Goal: Information Seeking & Learning: Learn about a topic

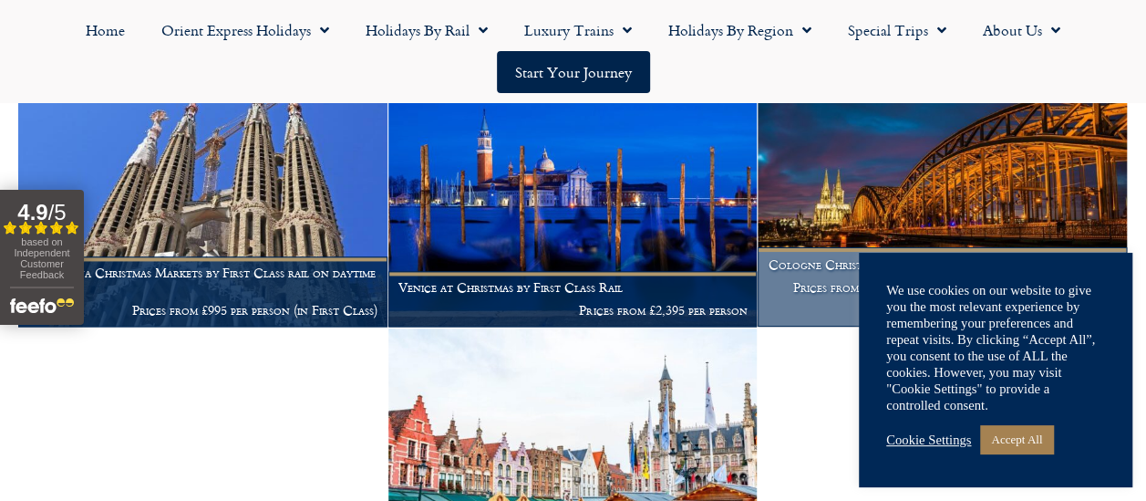
scroll to position [1231, 0]
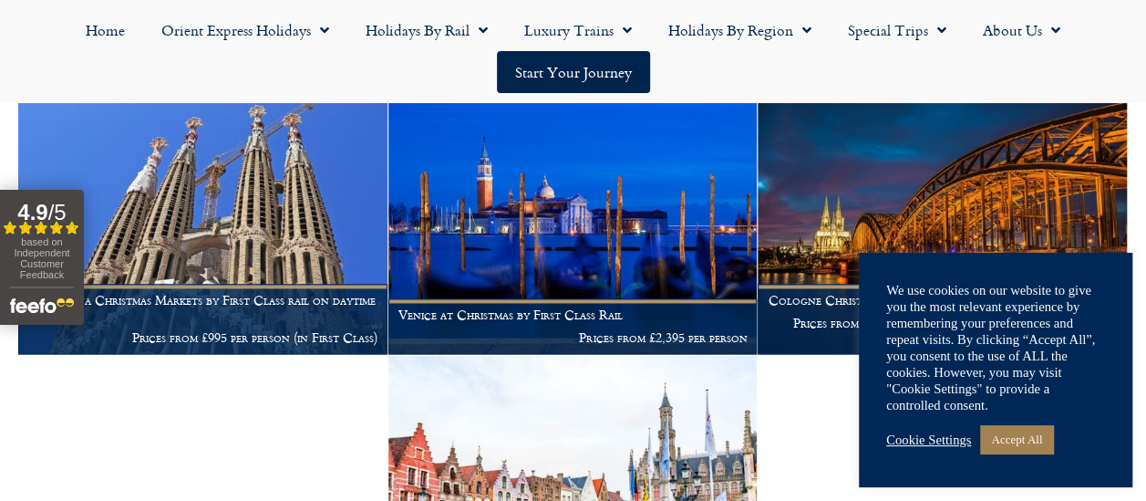
click at [560, 396] on img at bounding box center [572, 481] width 369 height 251
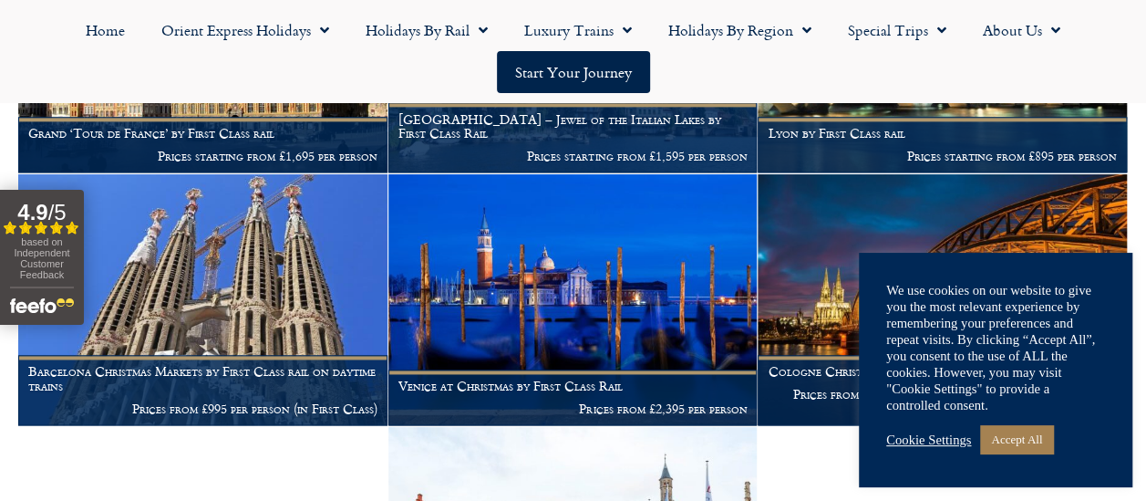
scroll to position [1158, 0]
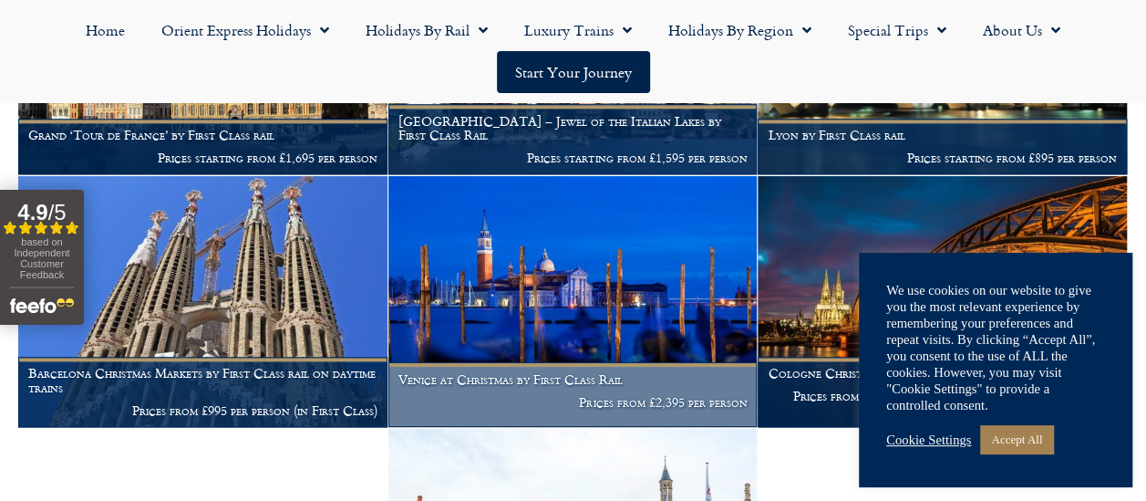
click at [517, 289] on img at bounding box center [572, 301] width 369 height 251
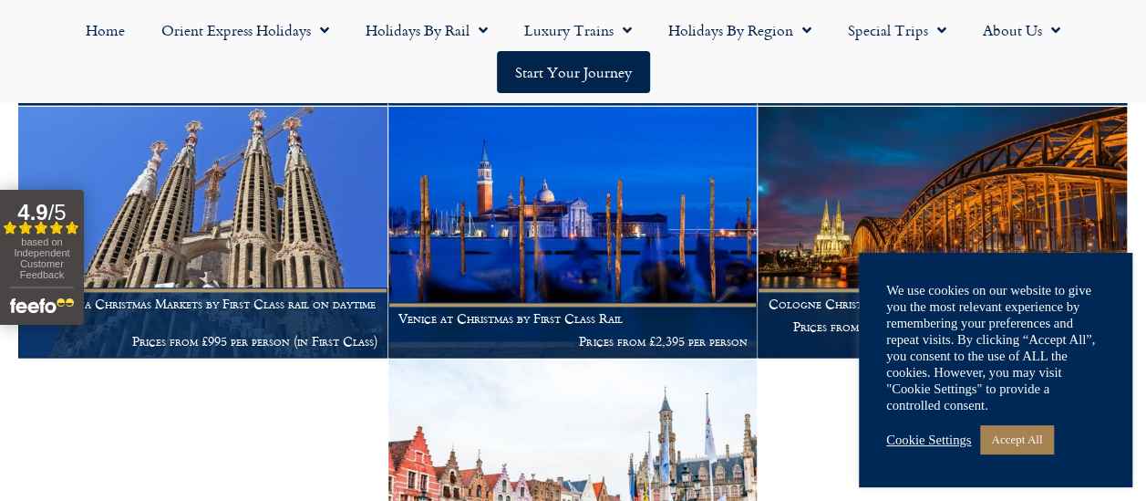
scroll to position [1231, 0]
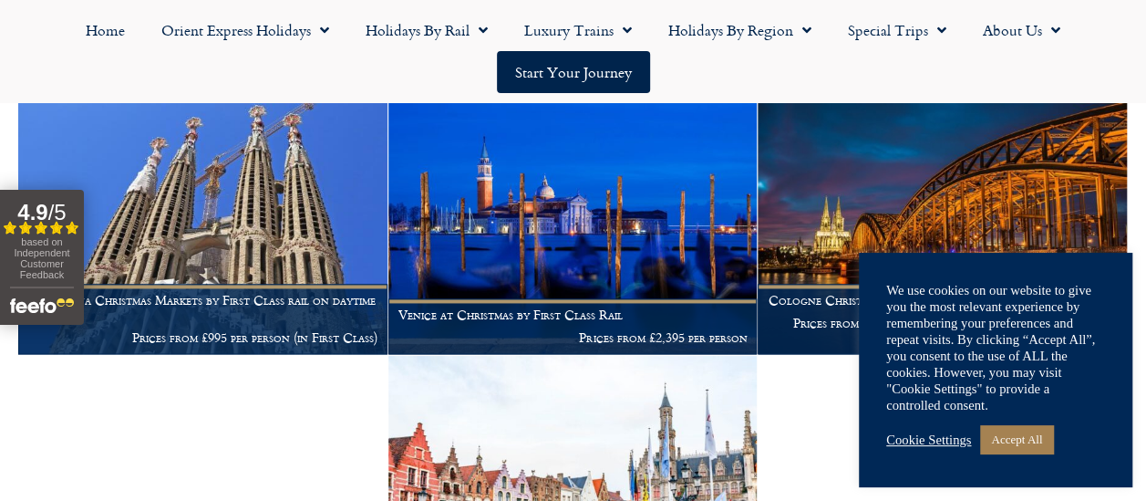
click at [675, 478] on img at bounding box center [572, 481] width 369 height 251
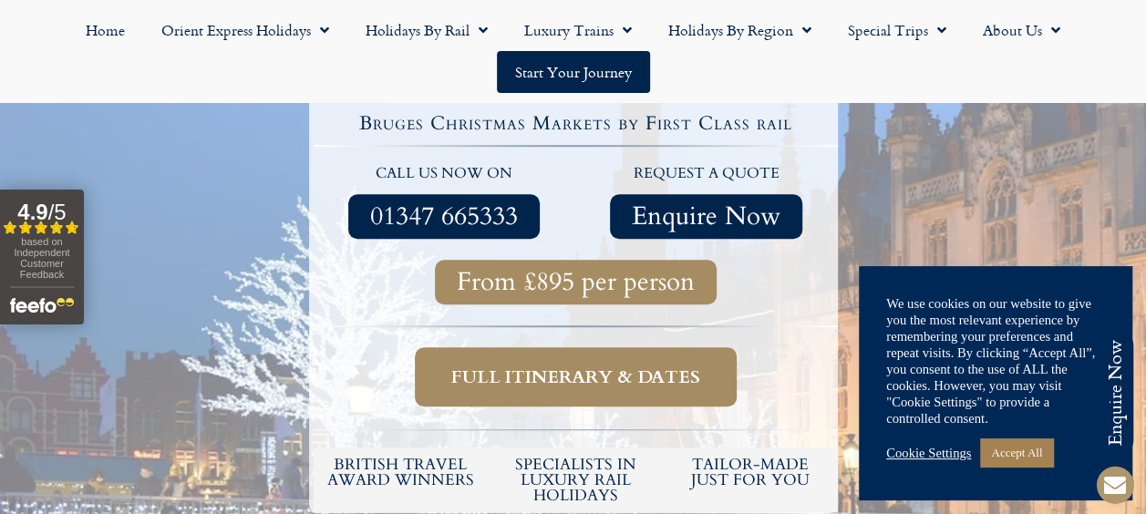
scroll to position [486, 0]
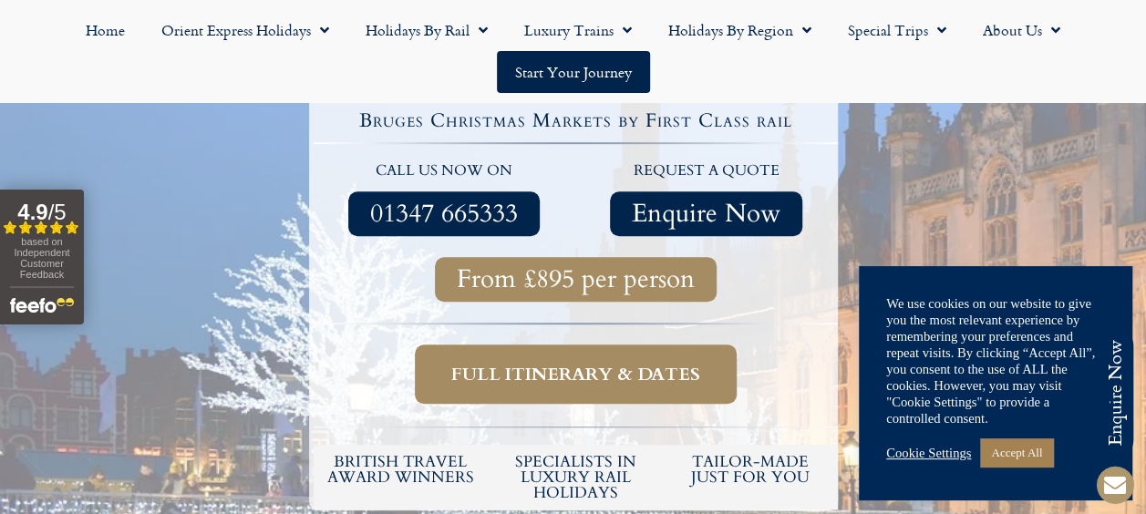
click at [541, 369] on span "Full itinerary & dates" at bounding box center [575, 374] width 249 height 23
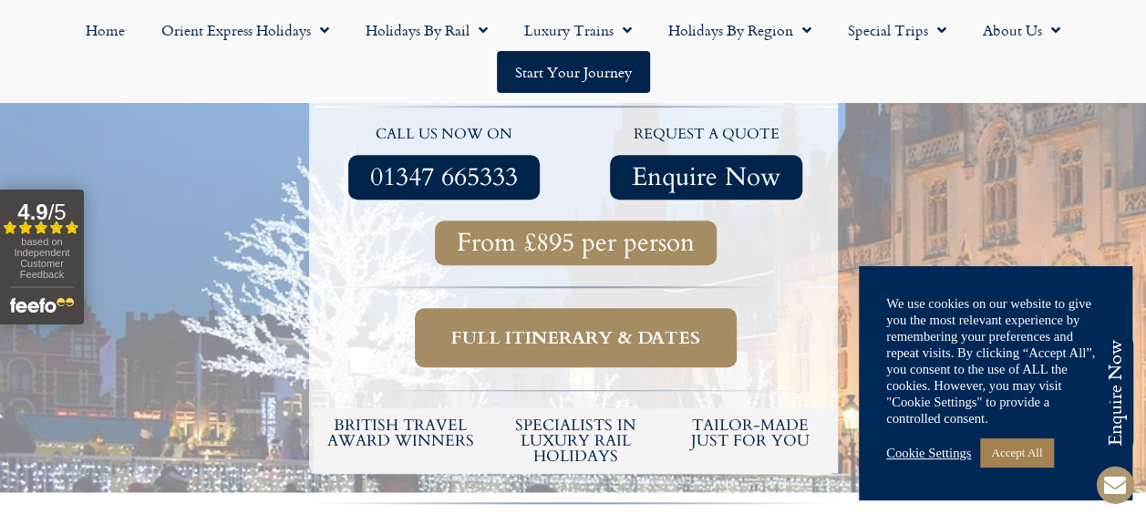
click at [545, 348] on span "Full itinerary & dates" at bounding box center [575, 337] width 249 height 23
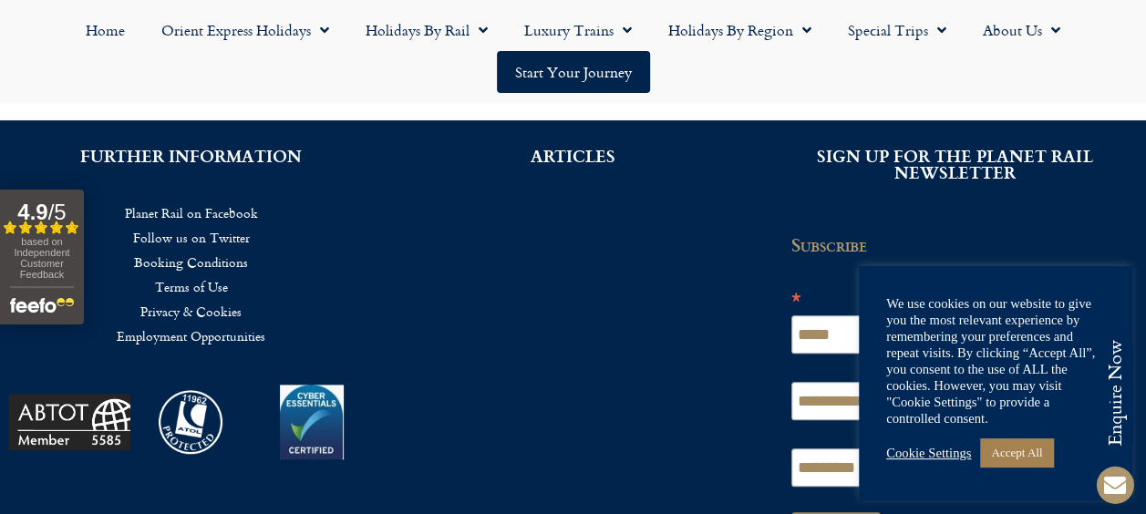
scroll to position [3761, 0]
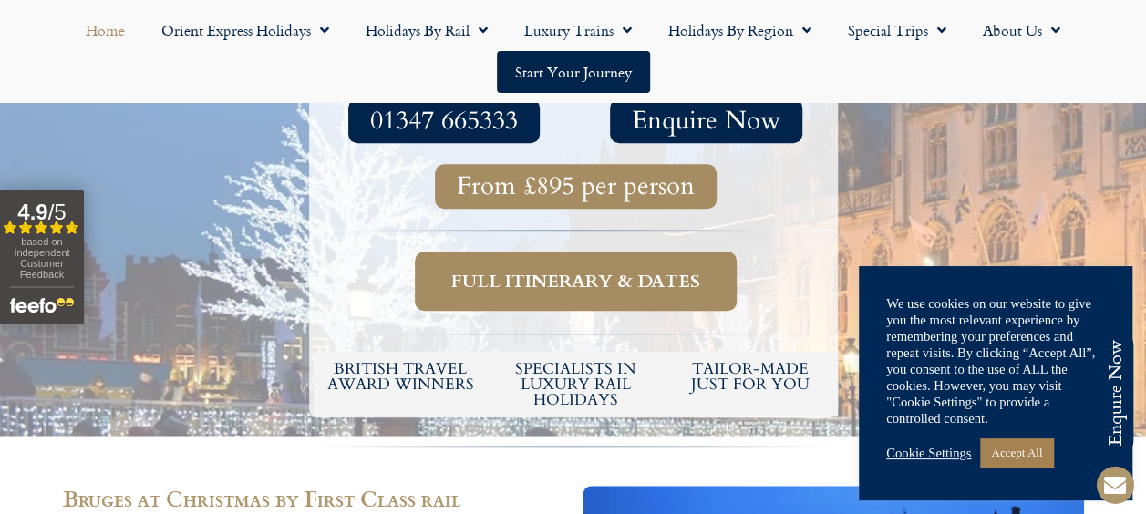
scroll to position [486, 0]
